Goal: Task Accomplishment & Management: Manage account settings

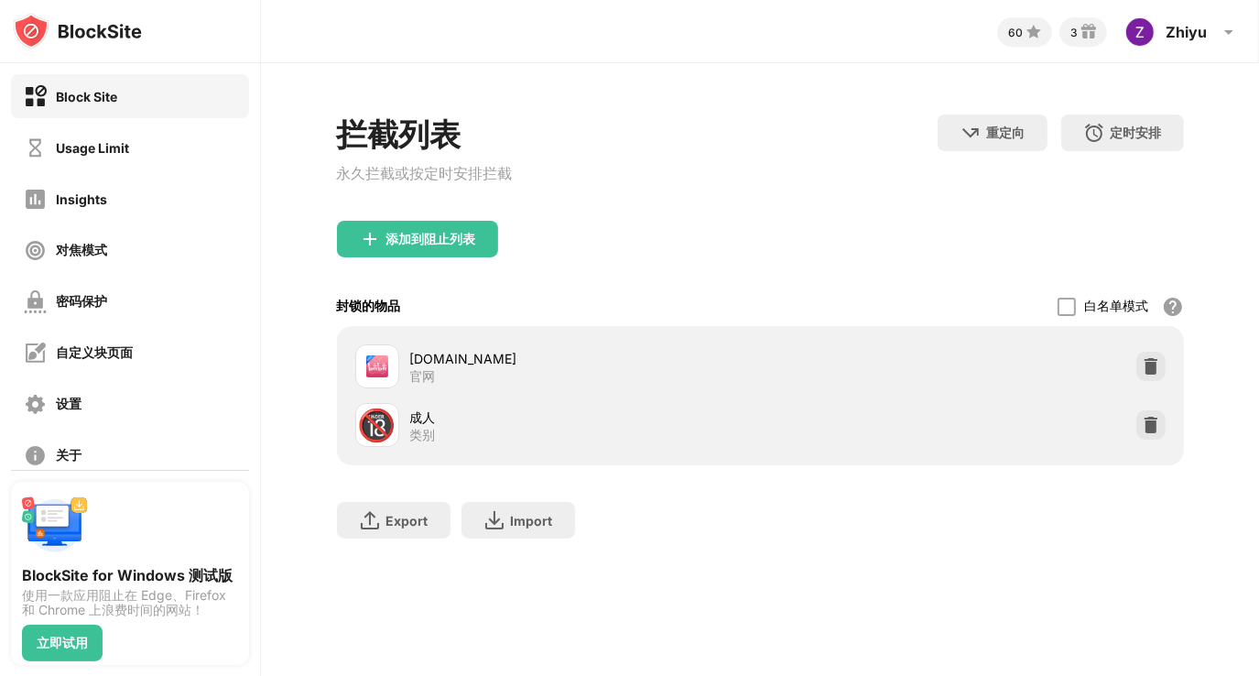
click at [425, 268] on div "添加到阻止列表" at bounding box center [760, 254] width 847 height 66
click at [392, 246] on div "添加到阻止列表" at bounding box center [432, 239] width 90 height 15
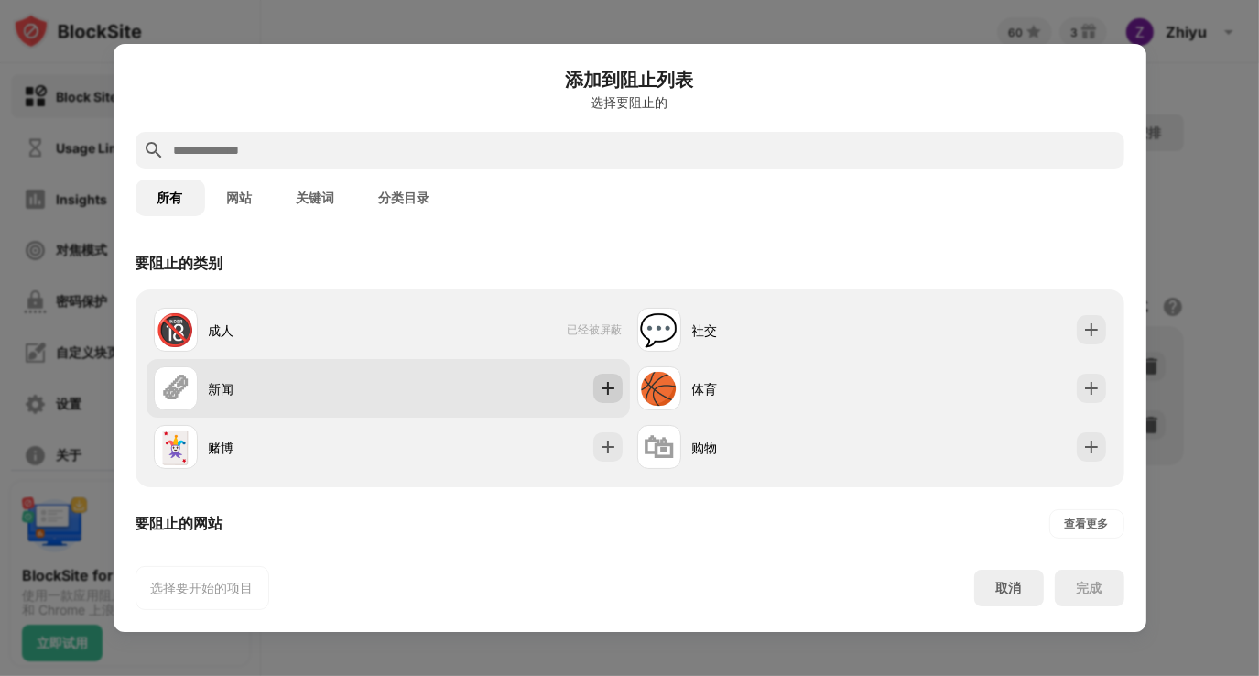
click at [599, 387] on img at bounding box center [608, 388] width 18 height 18
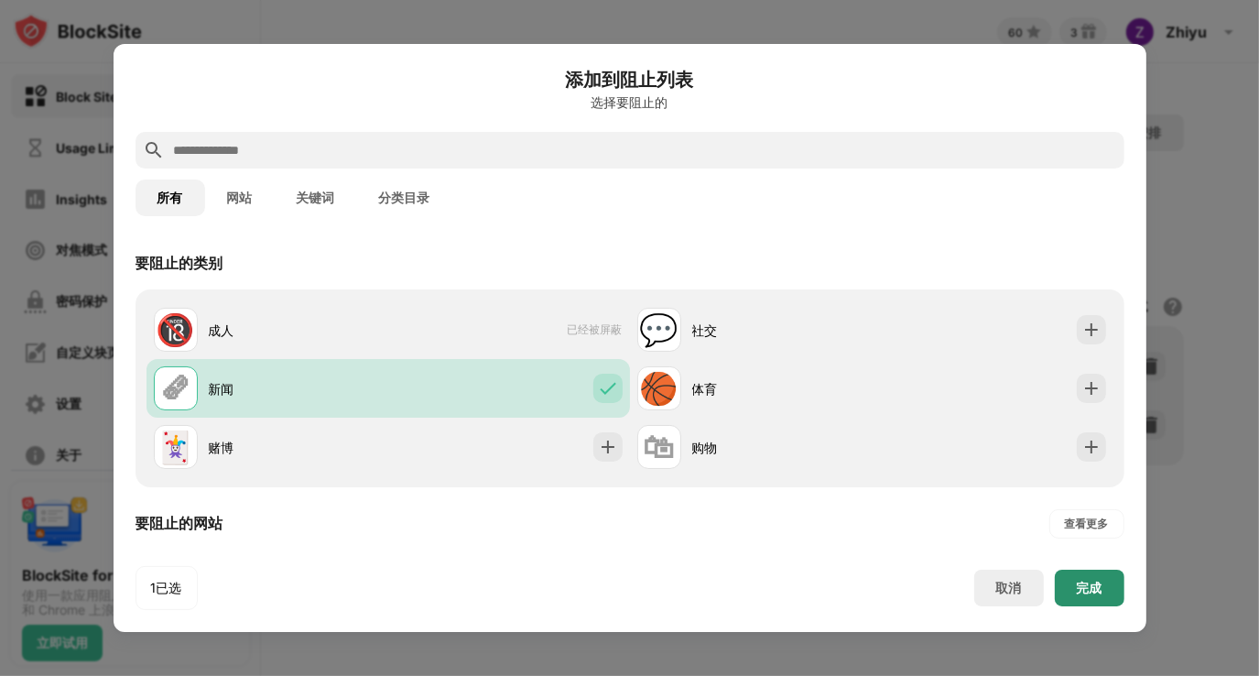
click at [1081, 588] on div "完成" at bounding box center [1090, 588] width 26 height 15
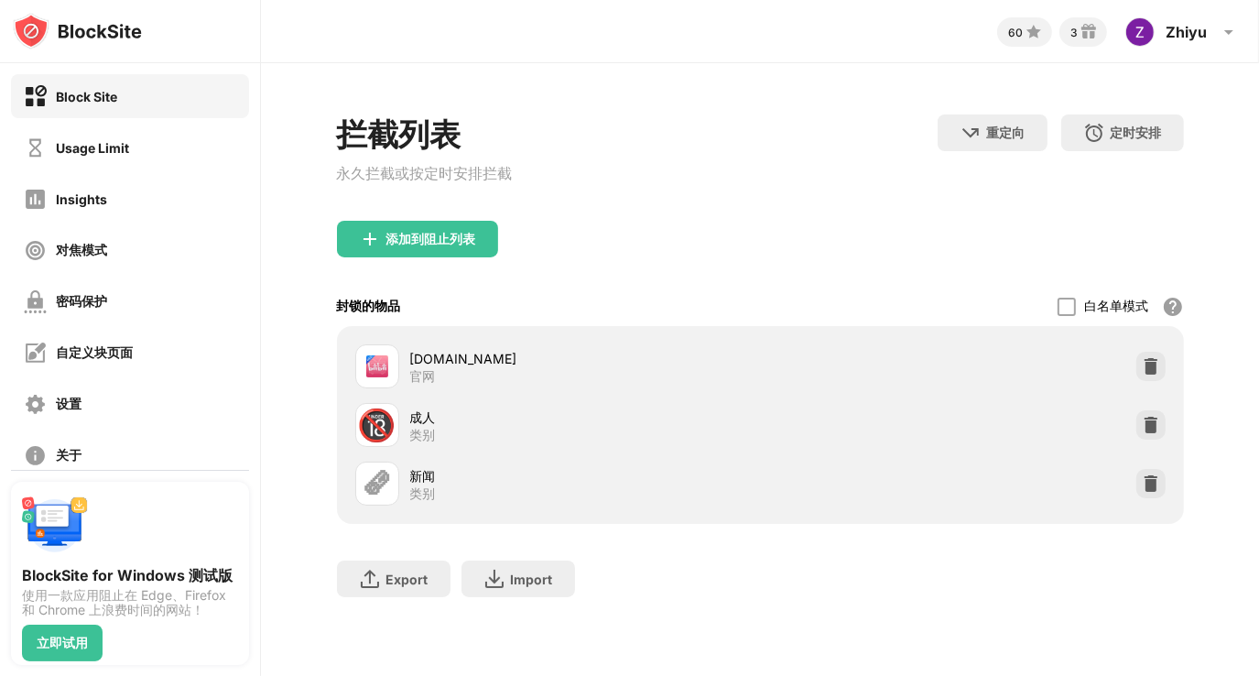
click at [451, 221] on div "拦截列表 永久拦截或按定时安排拦截" at bounding box center [425, 167] width 176 height 106
click at [447, 238] on div "添加到阻止列表" at bounding box center [432, 239] width 90 height 15
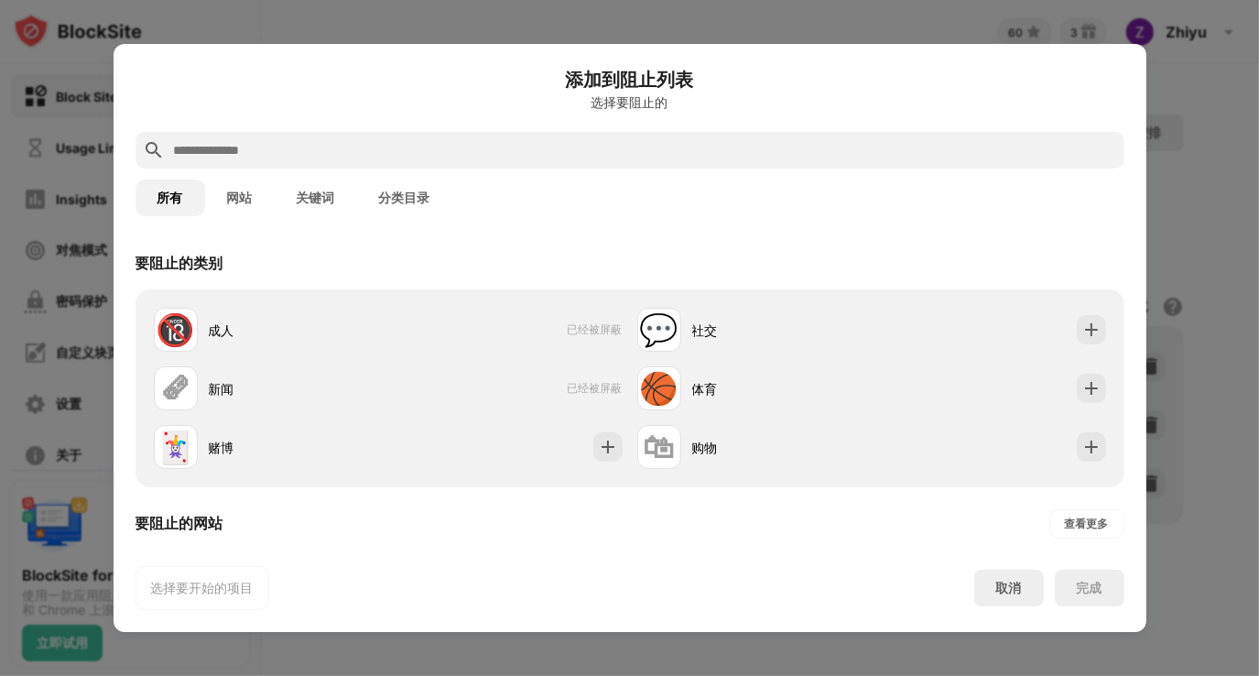
click at [345, 149] on input "text" at bounding box center [644, 150] width 945 height 22
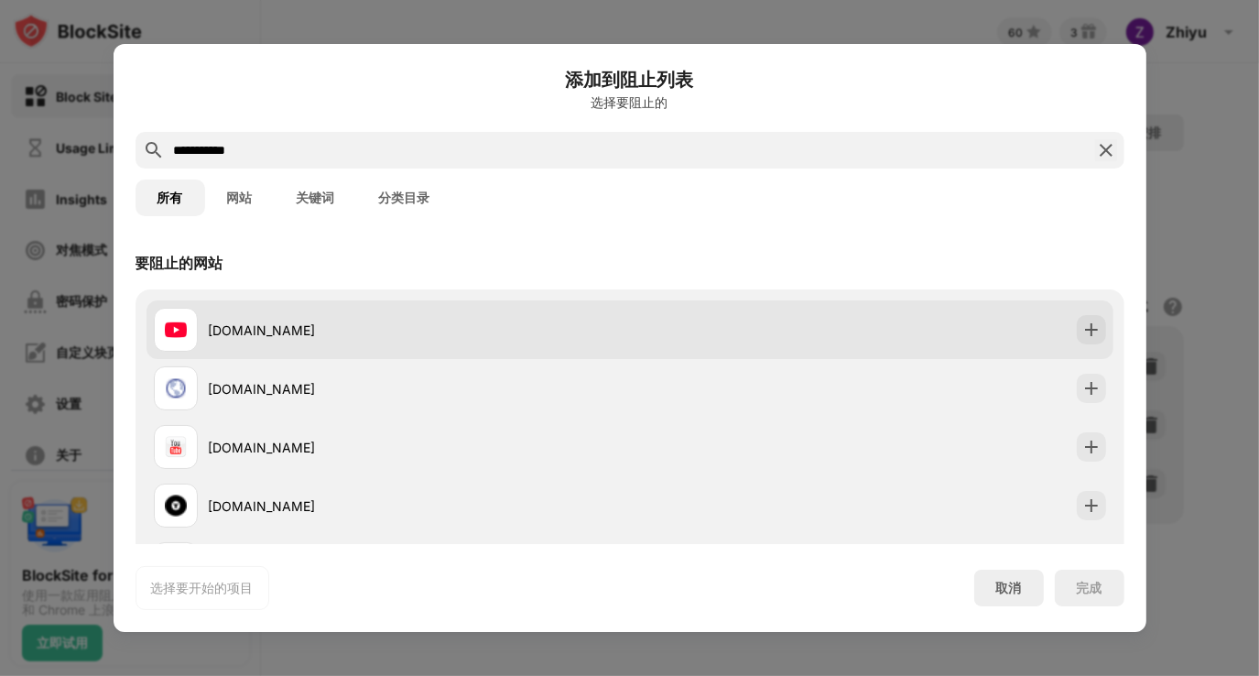
type input "**********"
click at [1062, 341] on div "[DOMAIN_NAME]" at bounding box center [630, 329] width 967 height 59
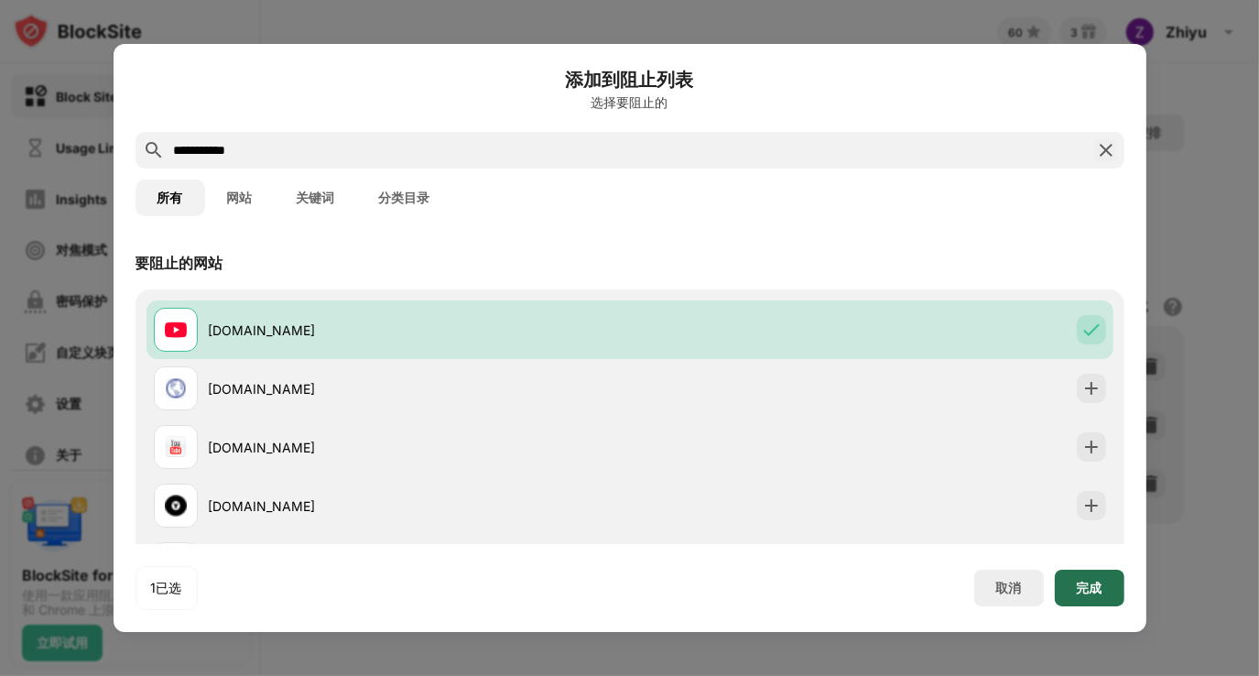
click at [1087, 577] on div "完成" at bounding box center [1090, 588] width 70 height 37
